Goal: Information Seeking & Learning: Learn about a topic

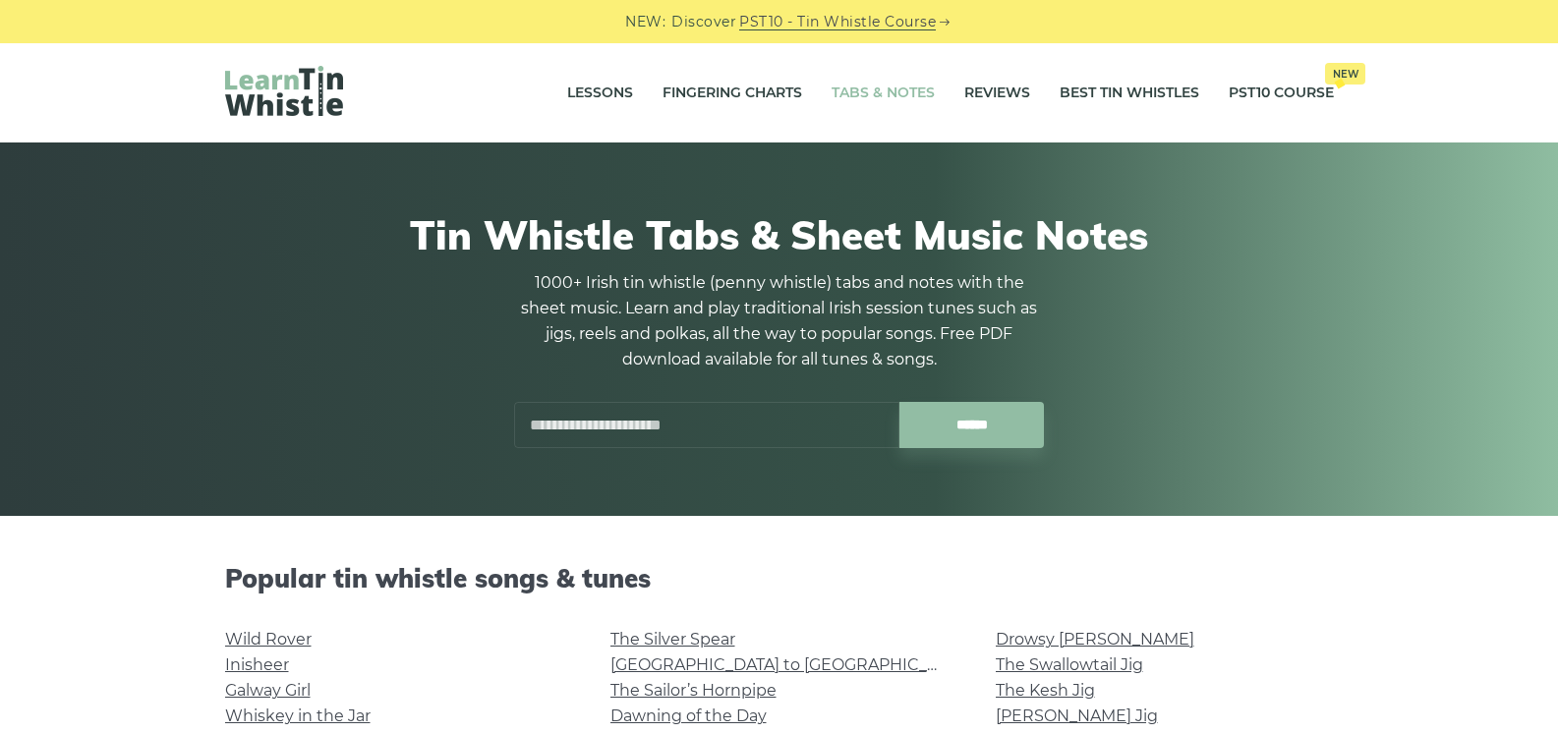
scroll to position [393, 0]
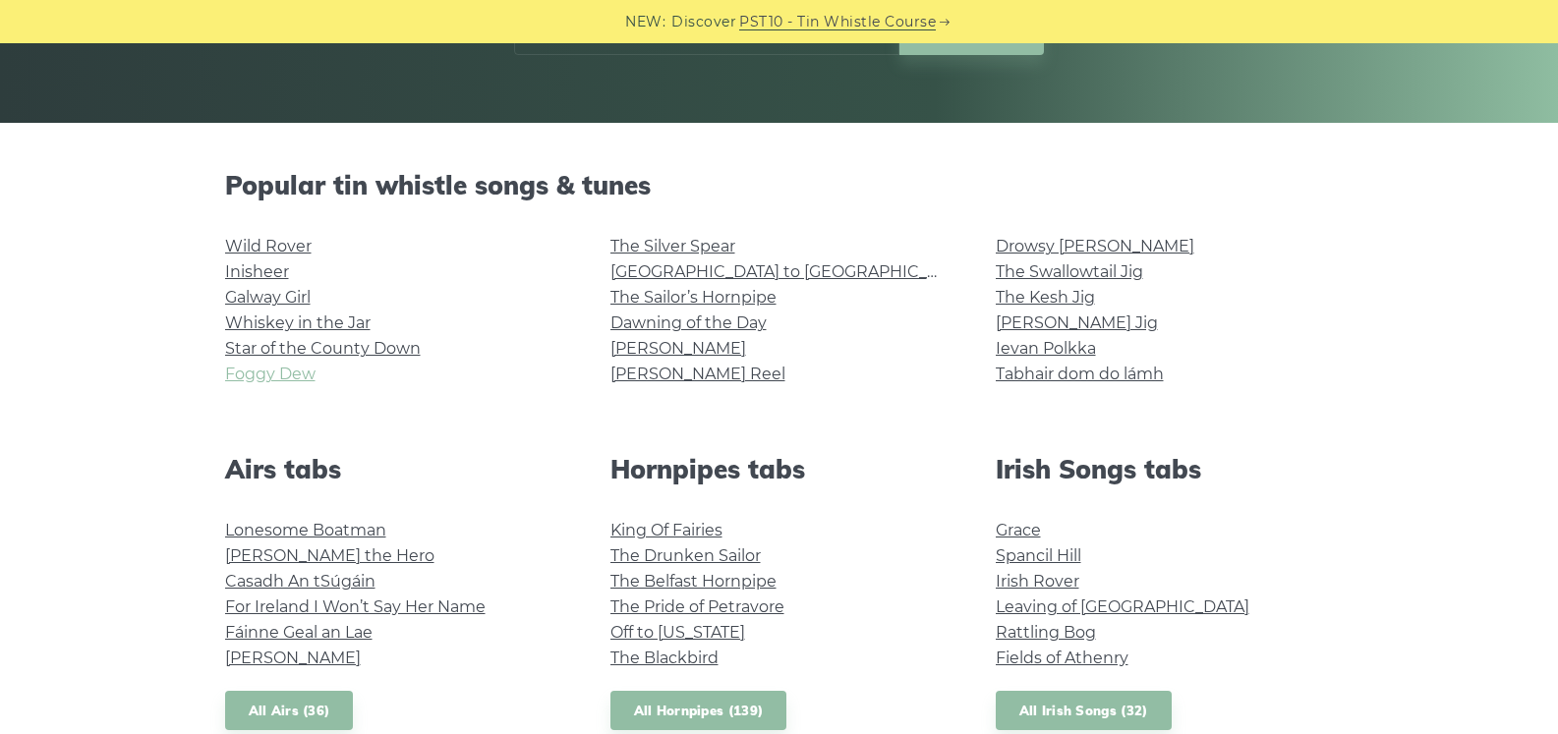
click at [282, 372] on link "Foggy Dew" at bounding box center [270, 374] width 90 height 19
click at [295, 295] on link "Galway Girl" at bounding box center [268, 297] width 86 height 19
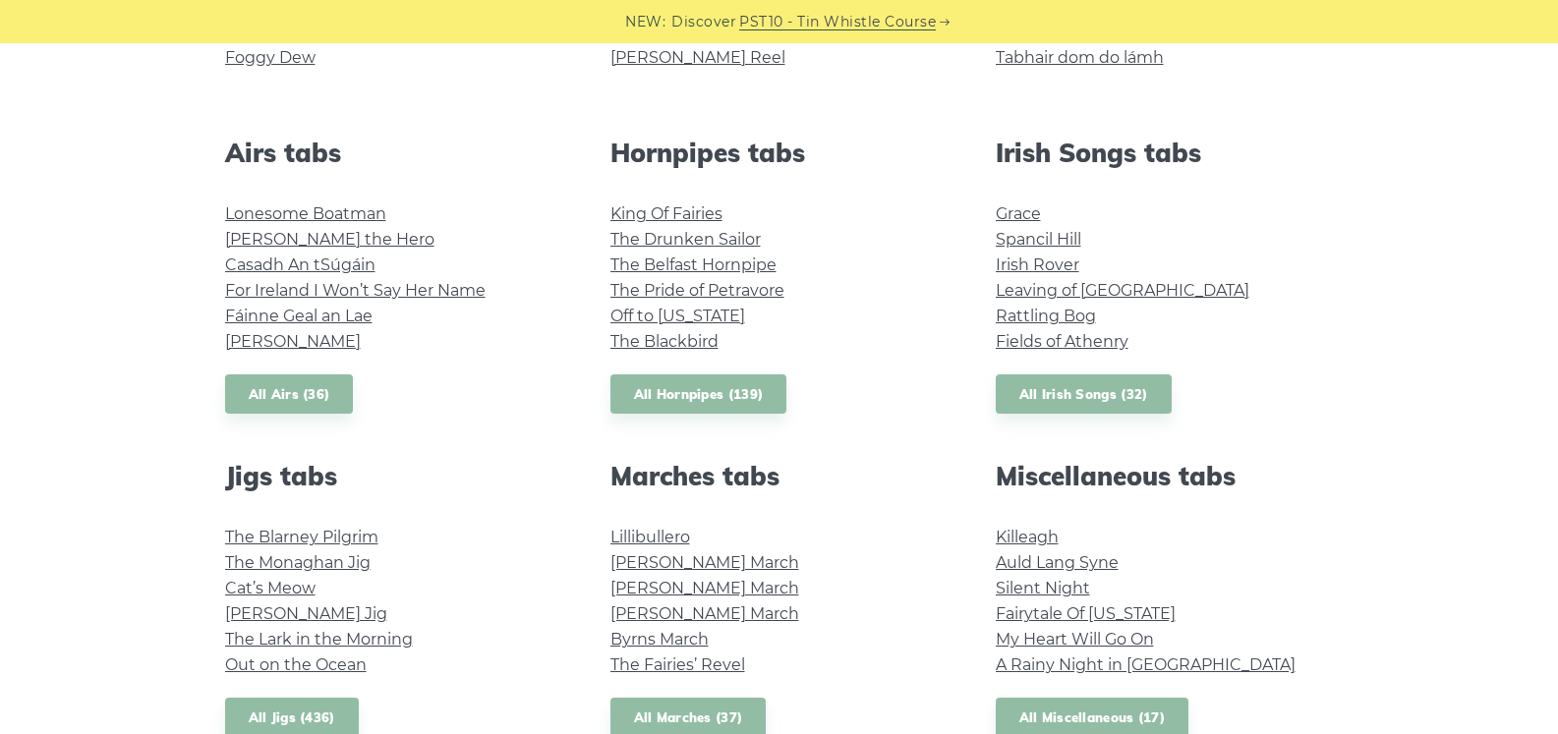
scroll to position [885, 0]
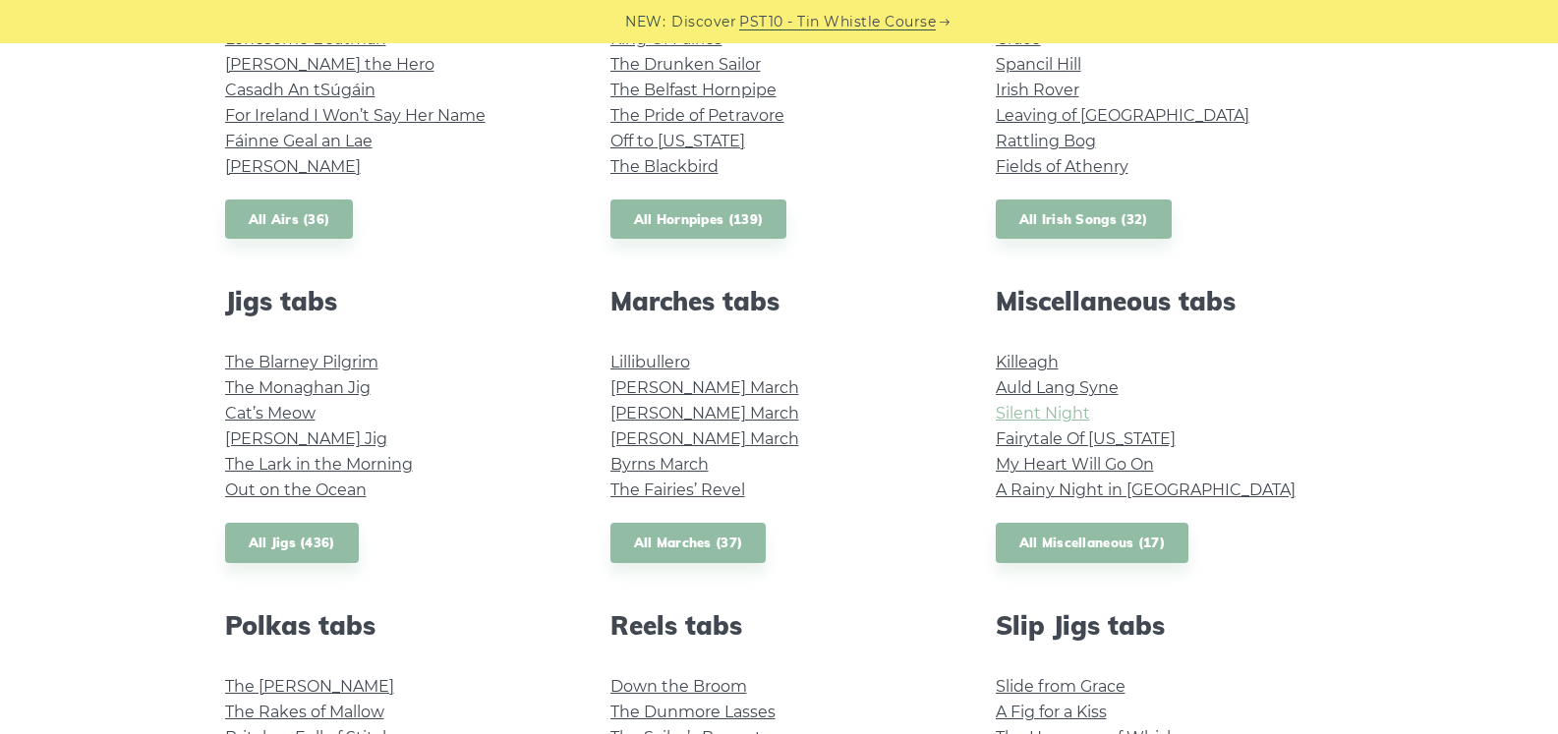
click at [1014, 409] on link "Silent Night" at bounding box center [1043, 413] width 94 height 19
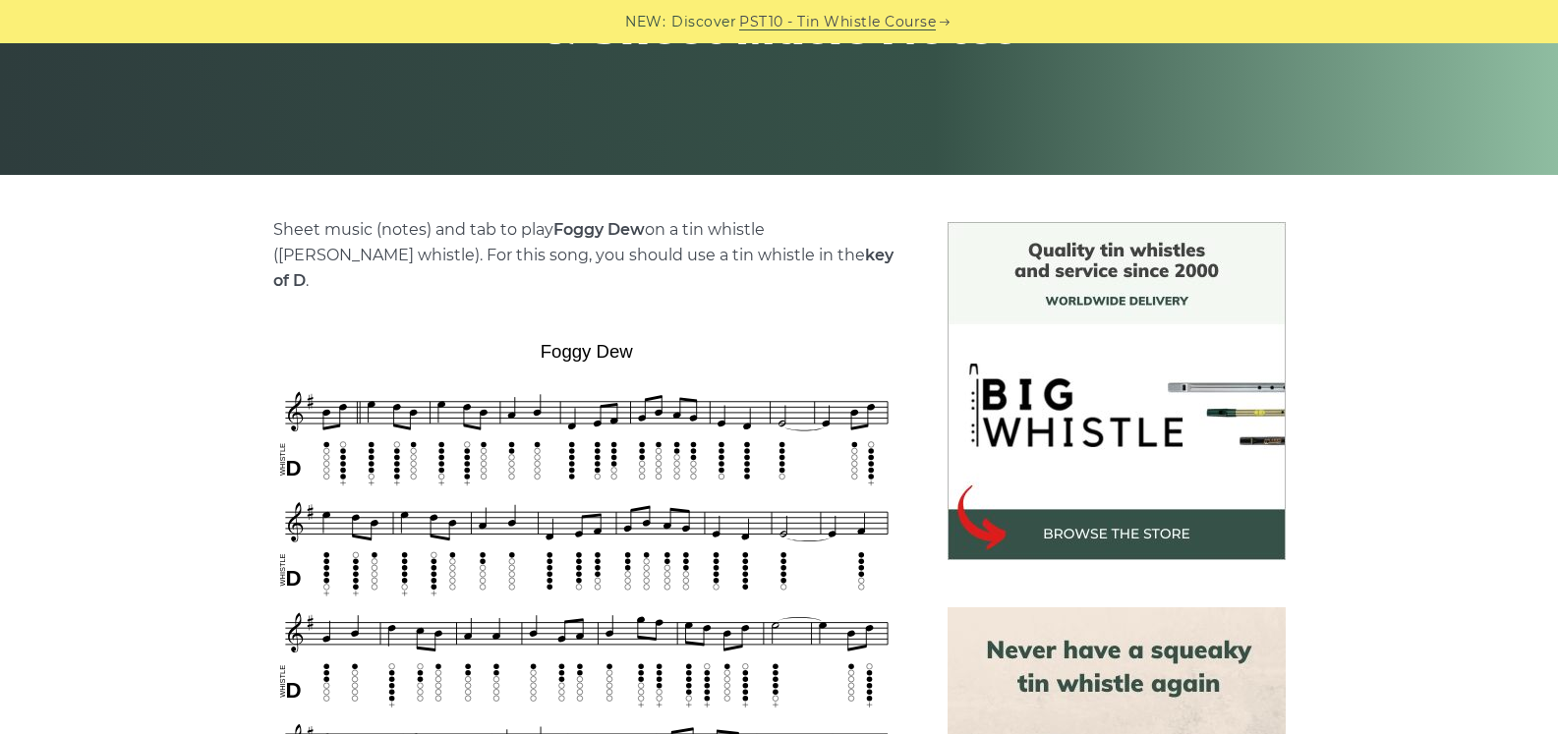
scroll to position [295, 0]
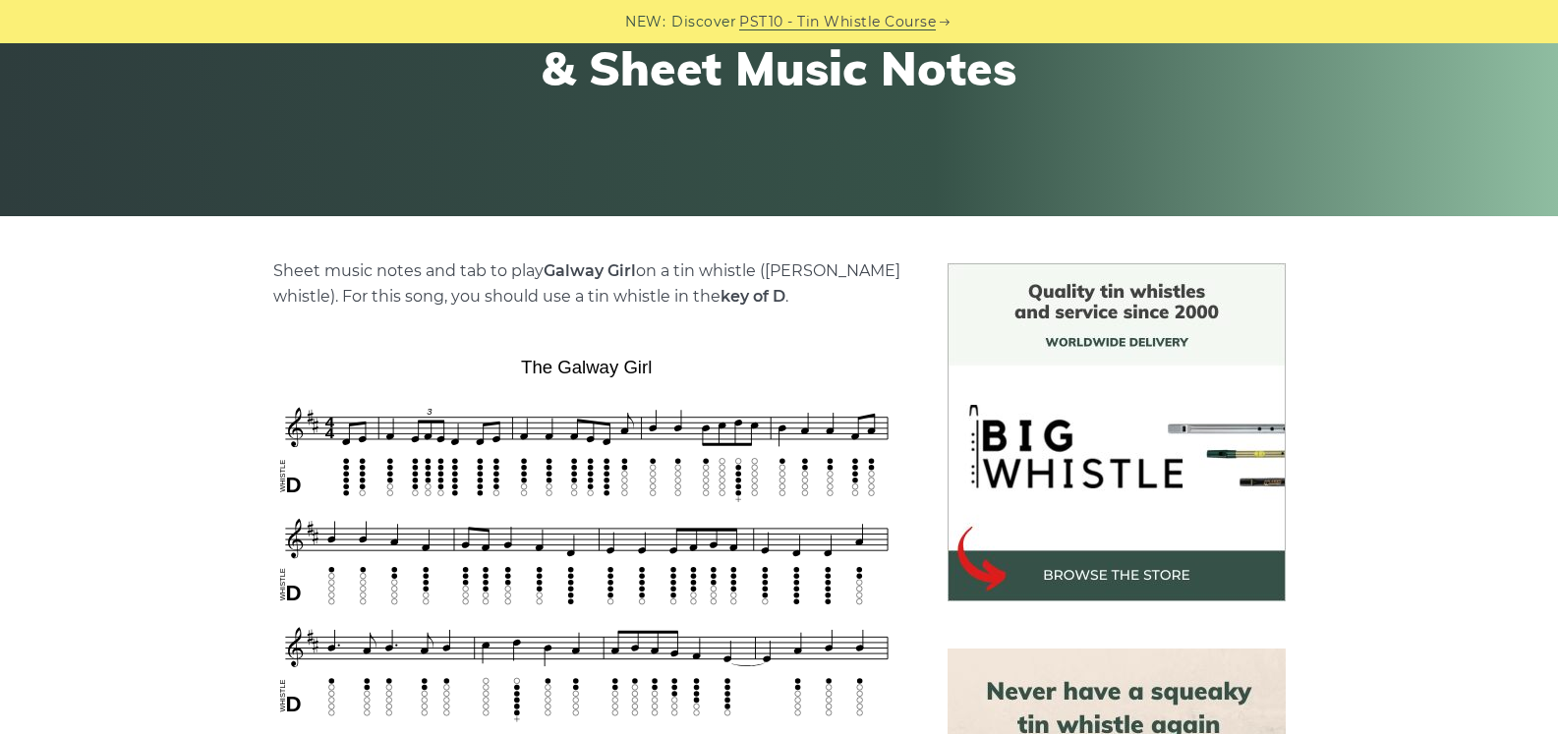
scroll to position [393, 0]
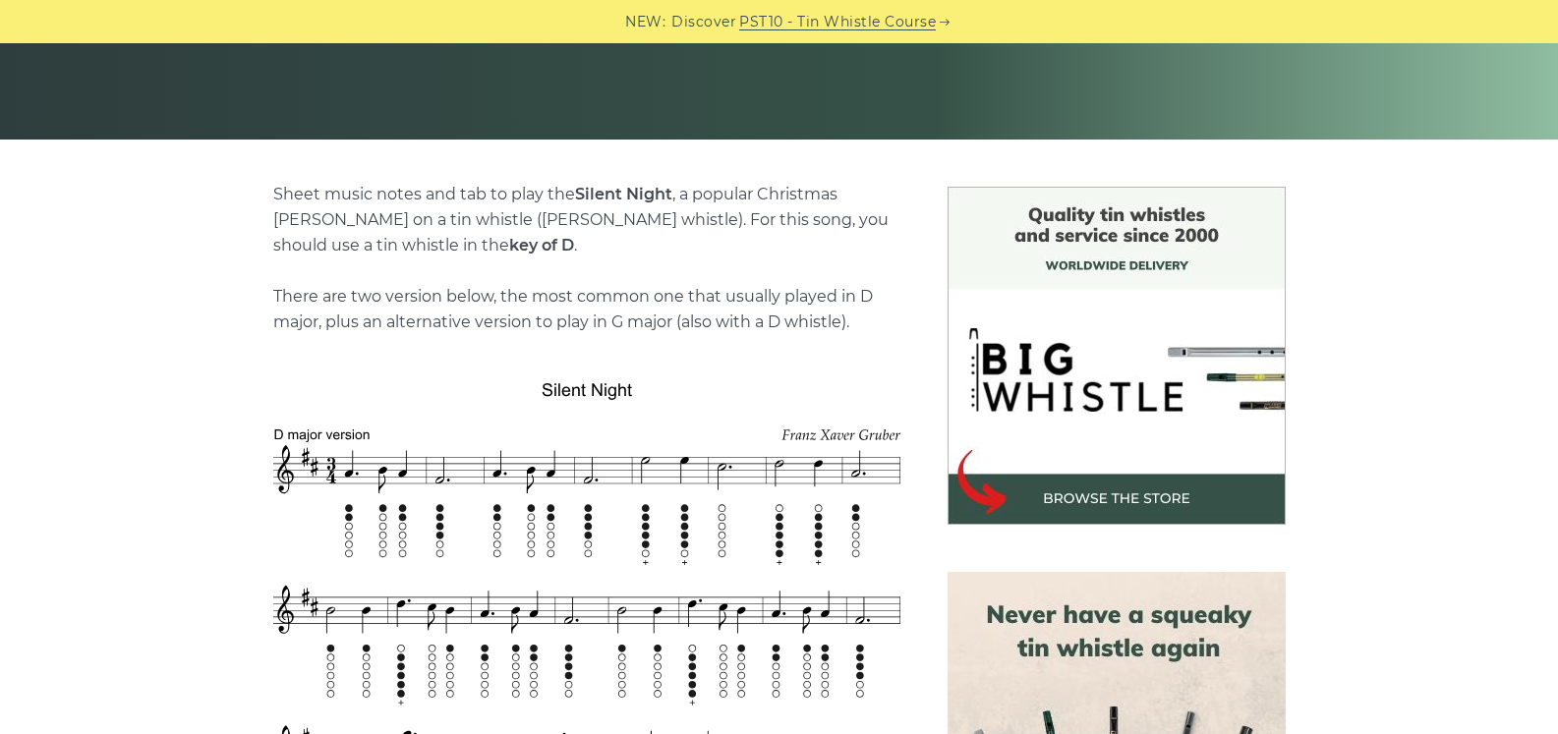
scroll to position [492, 0]
